Goal: Information Seeking & Learning: Learn about a topic

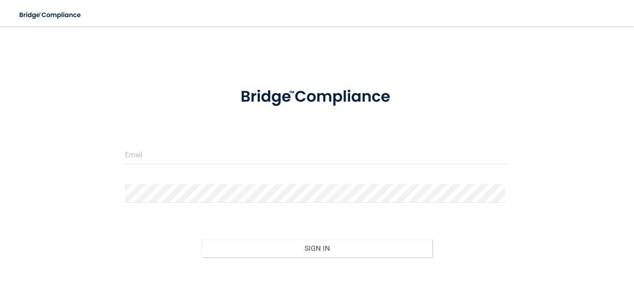
click at [137, 160] on input "email" at bounding box center [317, 155] width 384 height 19
type input "[EMAIL_ADDRESS][DOMAIN_NAME]"
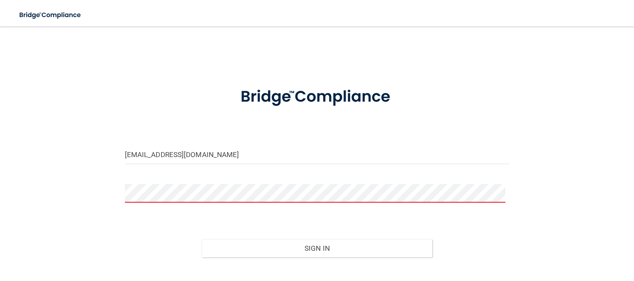
drag, startPoint x: 139, startPoint y: 166, endPoint x: 109, endPoint y: 191, distance: 38.6
click at [109, 191] on div "[EMAIL_ADDRESS][DOMAIN_NAME] Invalid email/password. You don't have permission …" at bounding box center [317, 167] width 601 height 264
click at [202, 239] on button "Sign In" at bounding box center [317, 248] width 231 height 18
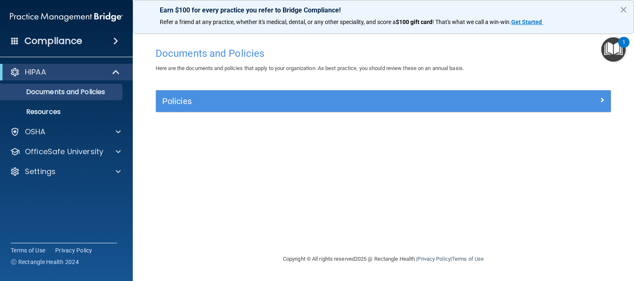
click at [611, 54] on img "Open Resource Center, 1 new notification" at bounding box center [613, 49] width 24 height 24
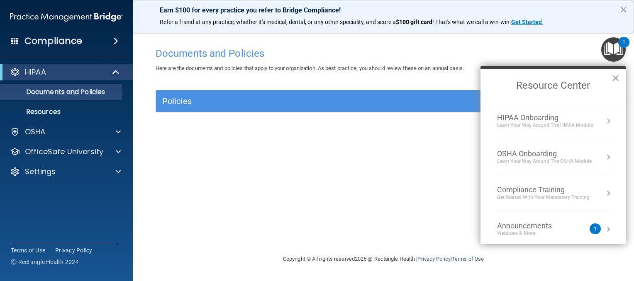
click at [615, 78] on button "×" at bounding box center [615, 77] width 8 height 13
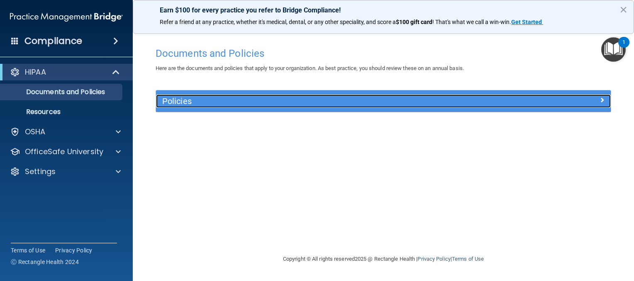
click at [176, 95] on div "Policies" at bounding box center [326, 101] width 341 height 13
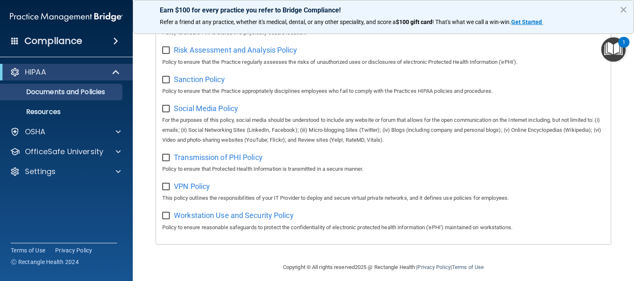
scroll to position [567, 0]
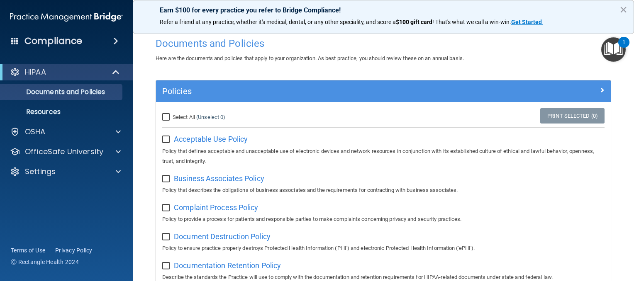
scroll to position [0, 0]
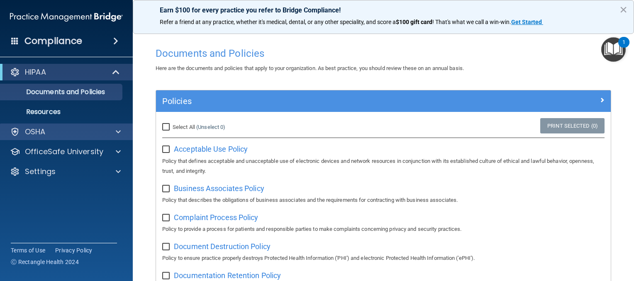
click at [78, 139] on div "OSHA" at bounding box center [66, 132] width 133 height 17
click at [120, 133] on span at bounding box center [118, 132] width 5 height 10
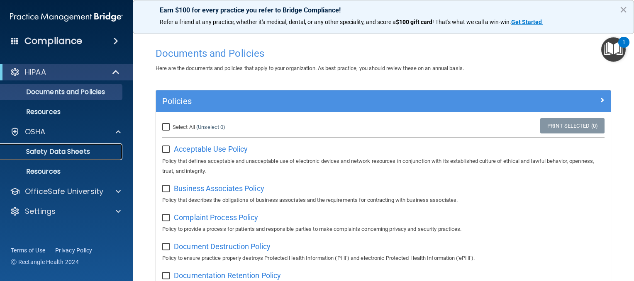
click at [81, 148] on p "Safety Data Sheets" at bounding box center [61, 152] width 113 height 8
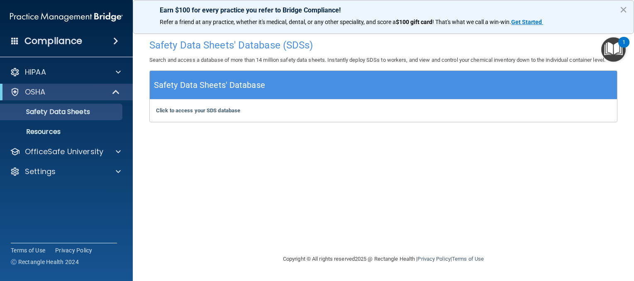
click at [114, 39] on span at bounding box center [115, 41] width 5 height 10
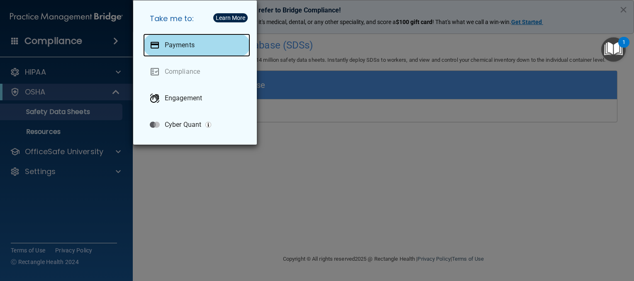
click at [174, 46] on p "Payments" at bounding box center [180, 45] width 30 height 8
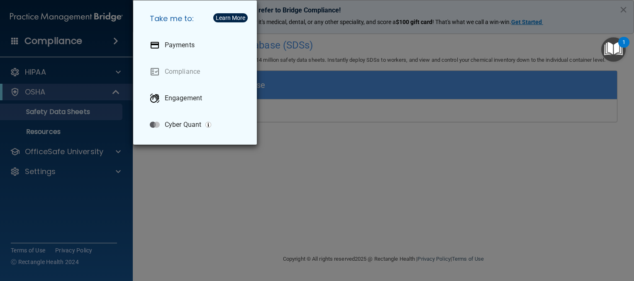
click at [310, 132] on div "Take me to: Payments Compliance Engagement Cyber Quant" at bounding box center [317, 140] width 634 height 281
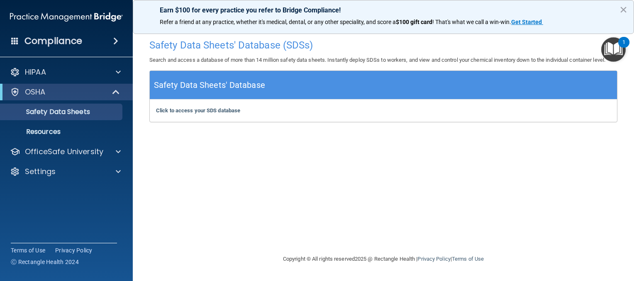
click at [607, 47] on img "Open Resource Center, 1 new notification" at bounding box center [613, 49] width 24 height 24
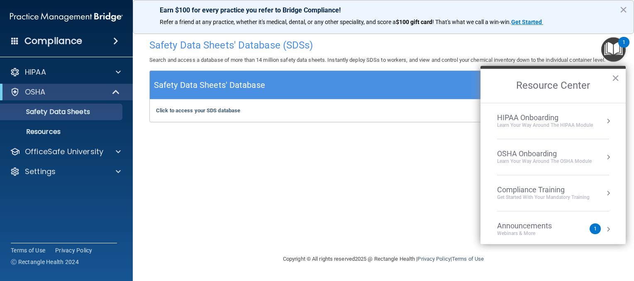
click at [547, 229] on div "Announcements" at bounding box center [532, 225] width 71 height 9
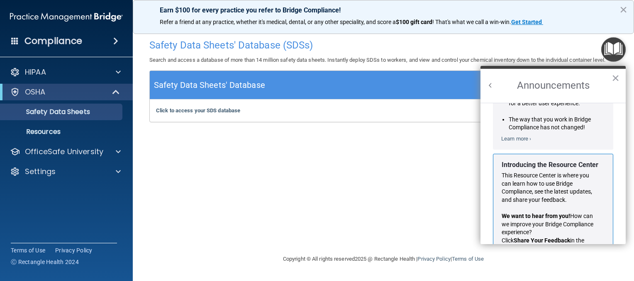
scroll to position [136, 0]
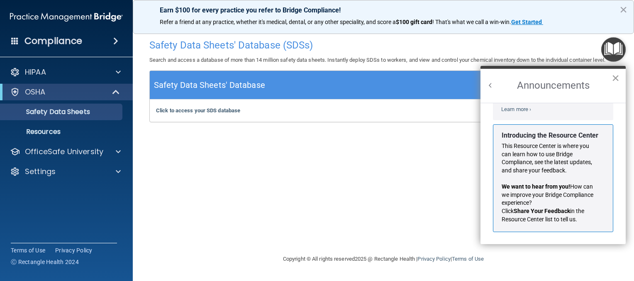
click at [617, 78] on button "×" at bounding box center [615, 77] width 8 height 13
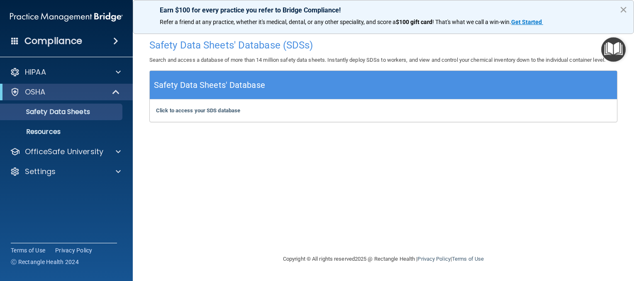
click at [624, 9] on button "×" at bounding box center [623, 9] width 8 height 13
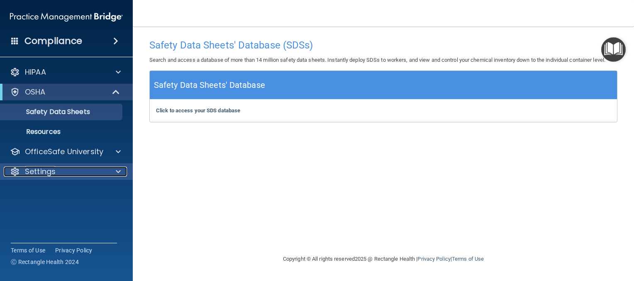
drag, startPoint x: 56, startPoint y: 169, endPoint x: 75, endPoint y: 172, distance: 19.3
click at [75, 172] on div "Settings" at bounding box center [55, 172] width 103 height 10
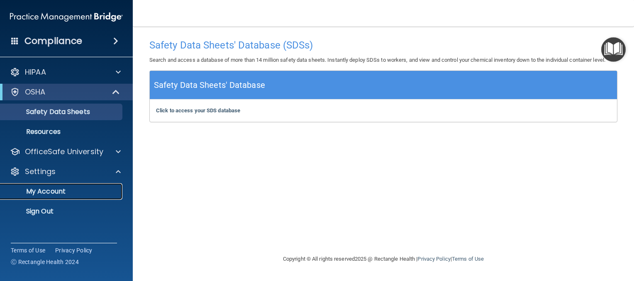
drag, startPoint x: 51, startPoint y: 192, endPoint x: 41, endPoint y: 195, distance: 10.3
click at [41, 195] on p "My Account" at bounding box center [61, 191] width 113 height 8
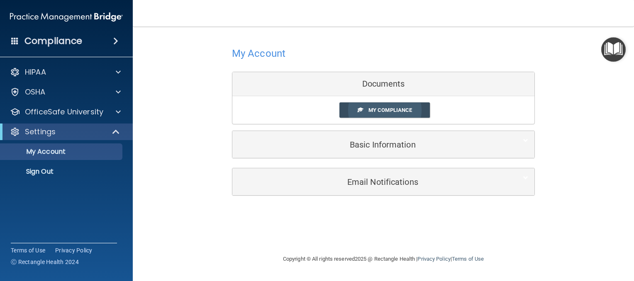
click at [368, 114] on link "My Compliance" at bounding box center [384, 109] width 91 height 15
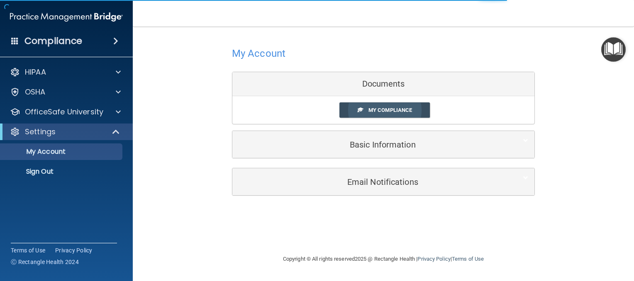
click at [368, 114] on link "My Compliance" at bounding box center [384, 109] width 91 height 15
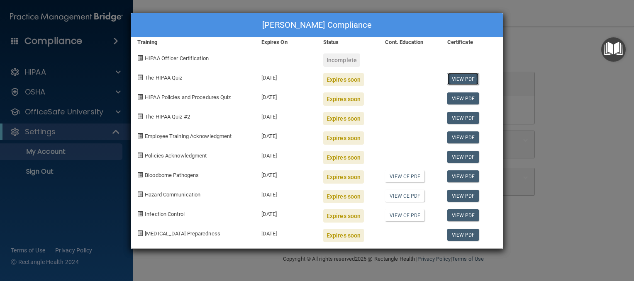
click at [460, 77] on link "View PDF" at bounding box center [463, 79] width 32 height 12
click at [170, 79] on span "The HIPAA Quiz" at bounding box center [163, 78] width 37 height 6
click at [465, 81] on link "View PDF" at bounding box center [463, 79] width 32 height 12
click at [337, 52] on div "Incomplete" at bounding box center [348, 56] width 62 height 19
click at [187, 99] on span "HIPAA Policies and Procedures Quiz" at bounding box center [188, 97] width 86 height 6
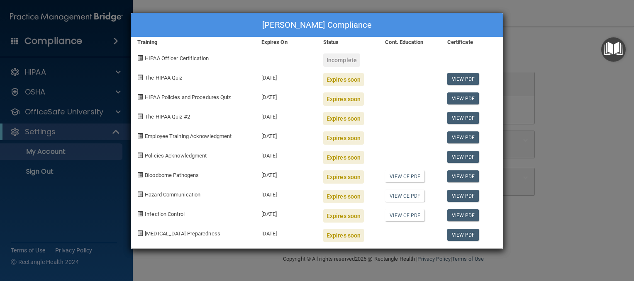
drag, startPoint x: 141, startPoint y: 95, endPoint x: 145, endPoint y: 92, distance: 4.4
click at [145, 92] on div "HIPAA Policies and Procedures Quiz" at bounding box center [193, 95] width 124 height 19
click at [454, 140] on link "View PDF" at bounding box center [463, 137] width 32 height 12
click at [458, 234] on link "View PDF" at bounding box center [463, 235] width 32 height 12
click at [460, 199] on link "View PDF" at bounding box center [463, 196] width 32 height 12
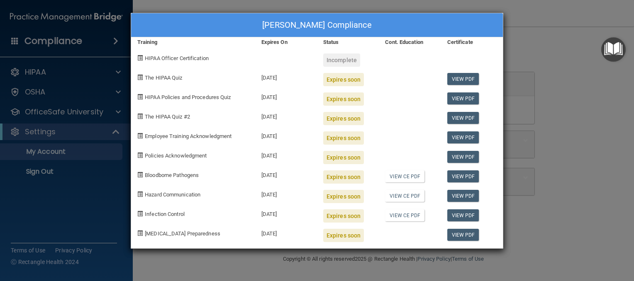
click at [234, 258] on div "[PERSON_NAME] Compliance Training Expires On Status Cont. Education Certificate…" at bounding box center [317, 140] width 634 height 281
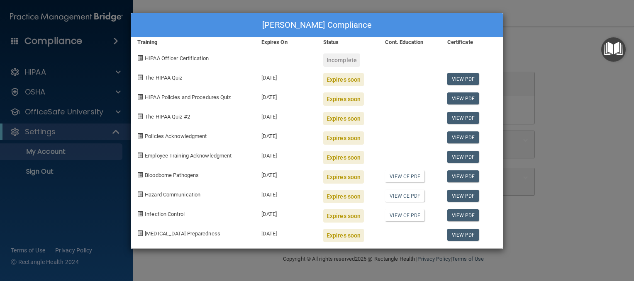
click at [258, 175] on div "[DATE]" at bounding box center [286, 173] width 62 height 19
click at [518, 22] on div "[PERSON_NAME] Compliance Training Expires On Status Cont. Education Certificate…" at bounding box center [317, 140] width 634 height 281
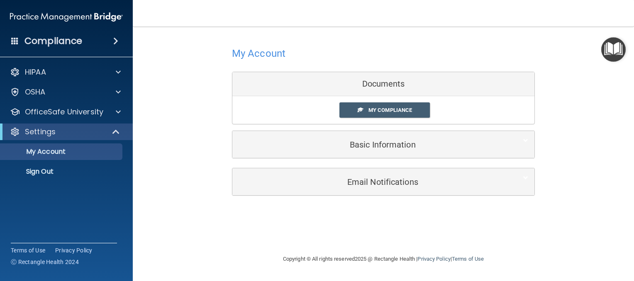
click at [376, 86] on div "Documents" at bounding box center [383, 84] width 302 height 24
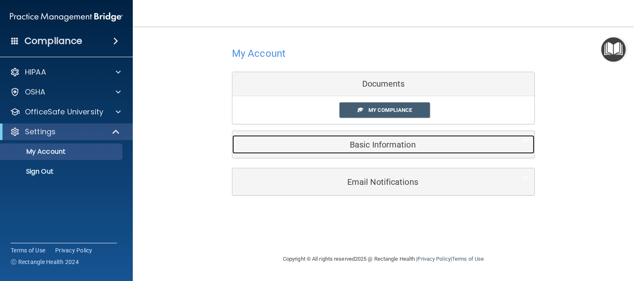
drag, startPoint x: 364, startPoint y: 145, endPoint x: 348, endPoint y: 141, distance: 17.0
click at [364, 145] on h5 "Basic Information" at bounding box center [370, 144] width 264 height 9
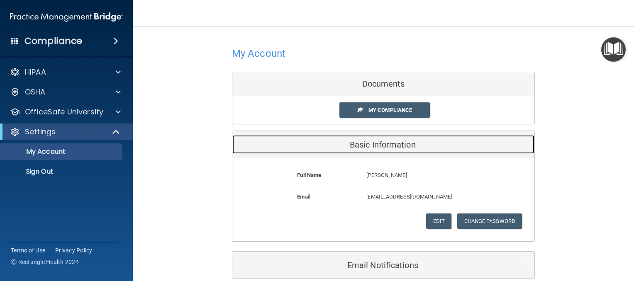
click at [348, 143] on h5 "Basic Information" at bounding box center [370, 144] width 264 height 9
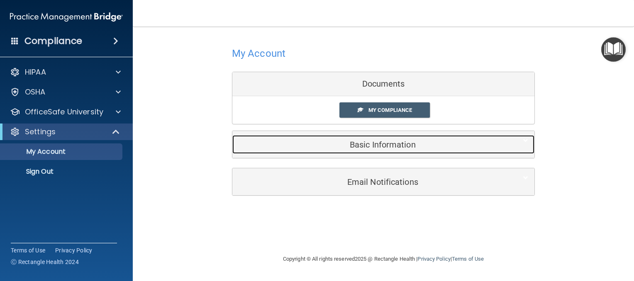
click at [348, 143] on h5 "Basic Information" at bounding box center [370, 144] width 264 height 9
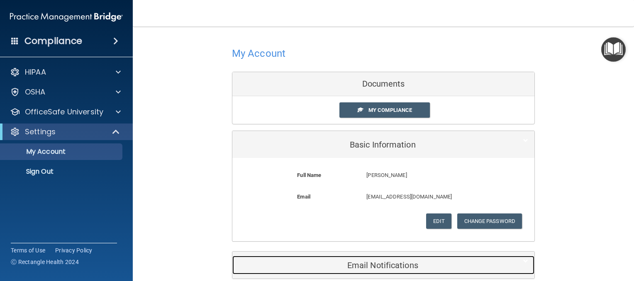
click at [401, 261] on h5 "Email Notifications" at bounding box center [370, 265] width 264 height 9
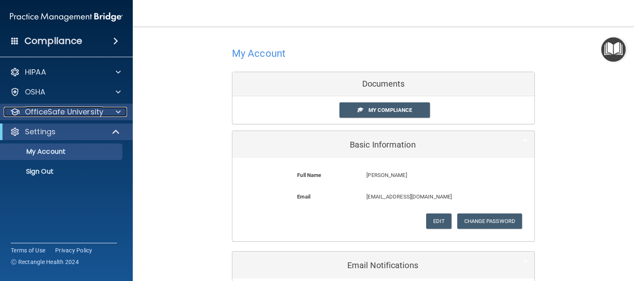
click at [95, 112] on p "OfficeSafe University" at bounding box center [64, 112] width 78 height 10
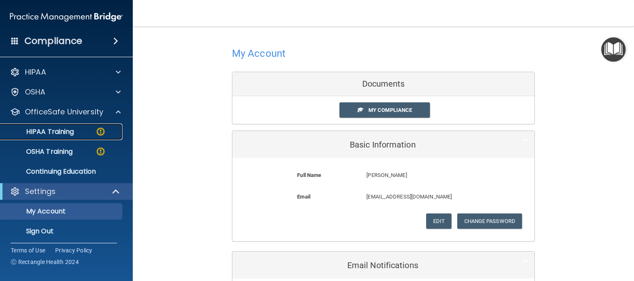
click at [78, 126] on link "HIPAA Training" at bounding box center [57, 132] width 131 height 17
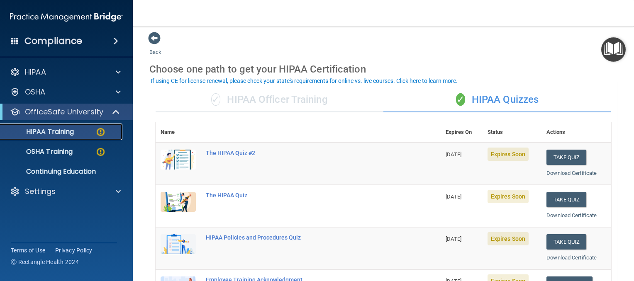
scroll to position [4, 0]
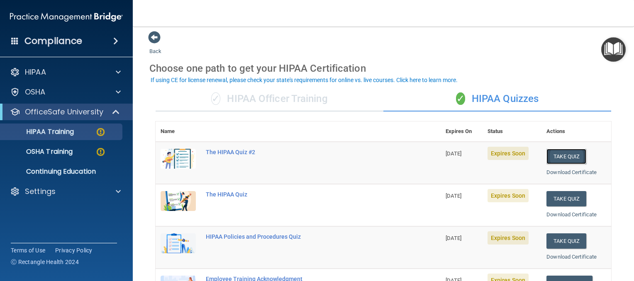
click at [563, 152] on button "Take Quiz" at bounding box center [566, 156] width 40 height 15
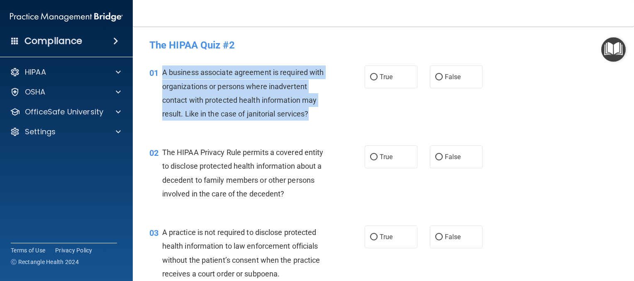
drag, startPoint x: 159, startPoint y: 70, endPoint x: 309, endPoint y: 117, distance: 156.5
click at [309, 117] on div "01 A business associate agreement is required with organizations or persons whe…" at bounding box center [257, 95] width 240 height 59
click at [362, 106] on div "01 A business associate agreement is required with organizations or persons whe…" at bounding box center [257, 95] width 240 height 59
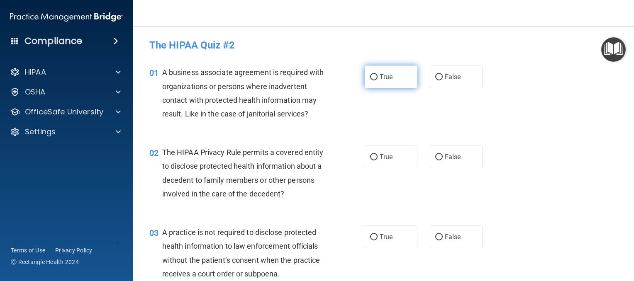
click at [380, 84] on label "True" at bounding box center [391, 77] width 53 height 23
click at [377, 80] on input "True" at bounding box center [373, 77] width 7 height 6
radio input "true"
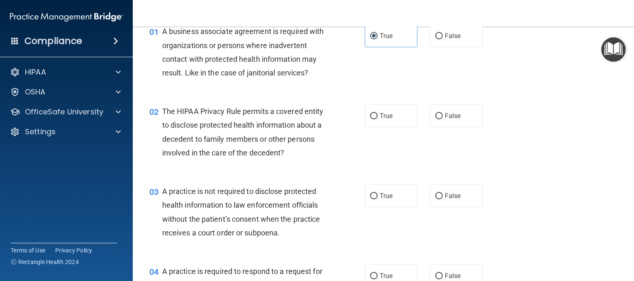
scroll to position [50, 0]
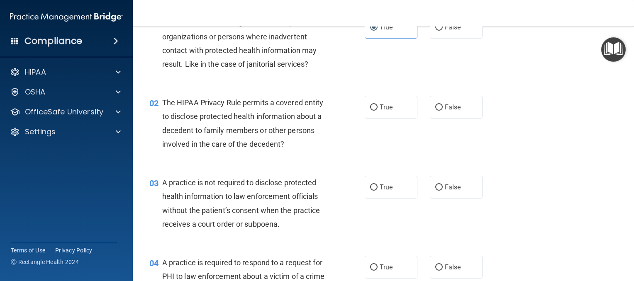
click at [325, 137] on div "The HIPAA Privacy Rule permits a covered entity to disclose protected health in…" at bounding box center [247, 123] width 171 height 55
click at [379, 106] on span "True" at bounding box center [385, 107] width 13 height 8
click at [377, 106] on input "True" at bounding box center [373, 108] width 7 height 6
radio input "true"
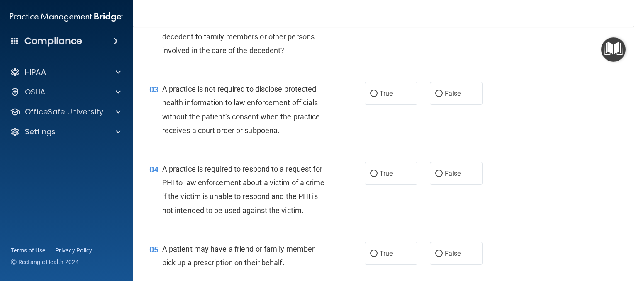
scroll to position [149, 0]
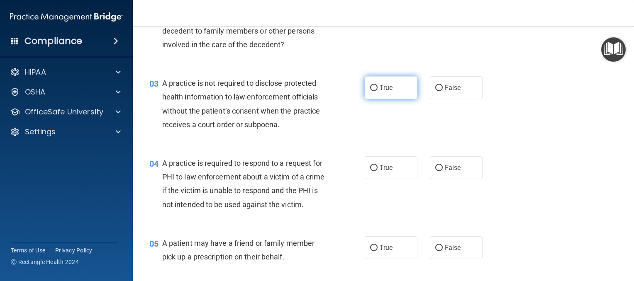
click at [379, 84] on span "True" at bounding box center [385, 88] width 13 height 8
click at [377, 85] on input "True" at bounding box center [373, 88] width 7 height 6
radio input "true"
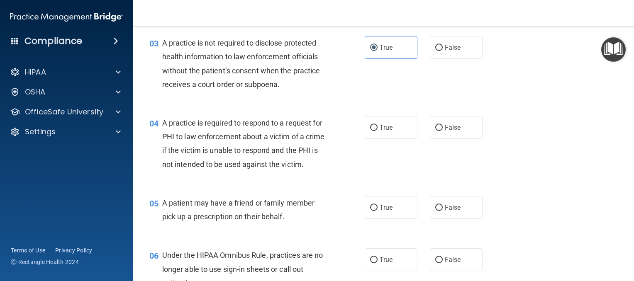
scroll to position [192, 0]
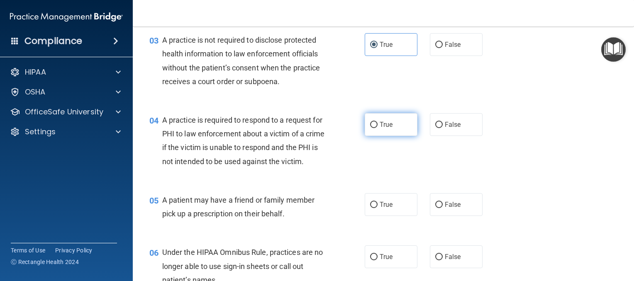
click at [387, 123] on span "True" at bounding box center [385, 125] width 13 height 8
click at [377, 123] on input "True" at bounding box center [373, 125] width 7 height 6
radio input "true"
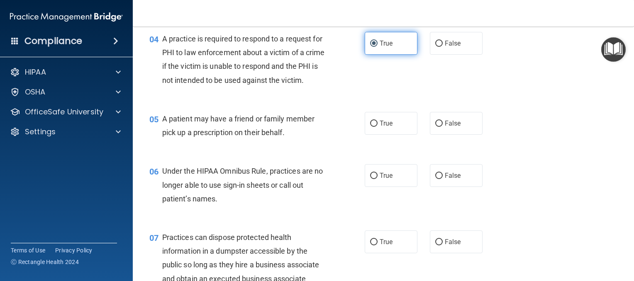
scroll to position [274, 0]
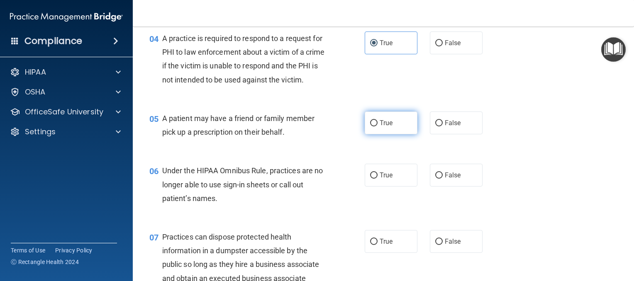
click at [386, 127] on span "True" at bounding box center [385, 123] width 13 height 8
click at [377, 126] on input "True" at bounding box center [373, 123] width 7 height 6
radio input "true"
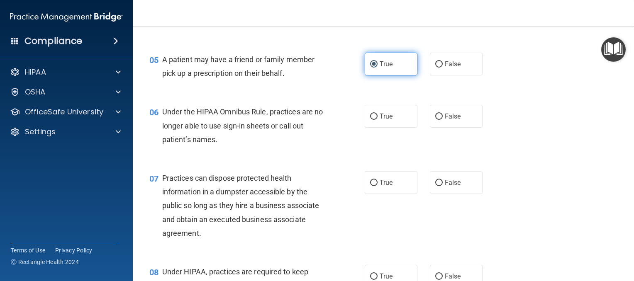
scroll to position [334, 0]
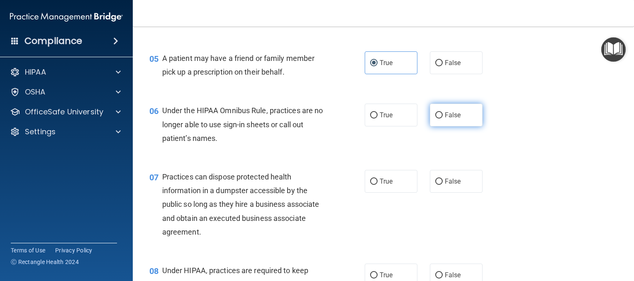
click at [446, 126] on label "False" at bounding box center [456, 115] width 53 height 23
click at [443, 119] on input "False" at bounding box center [438, 115] width 7 height 6
radio input "true"
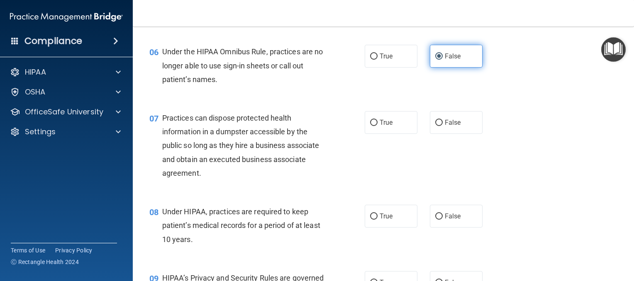
scroll to position [396, 0]
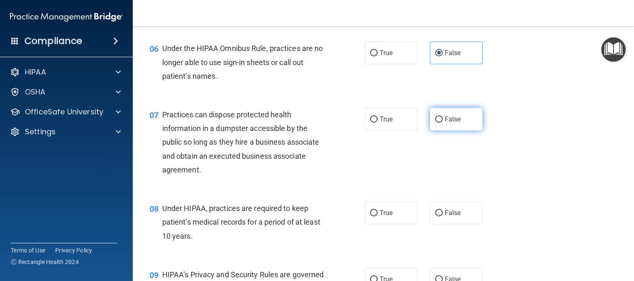
click at [455, 131] on label "False" at bounding box center [456, 119] width 53 height 23
click at [443, 123] on input "False" at bounding box center [438, 120] width 7 height 6
radio input "true"
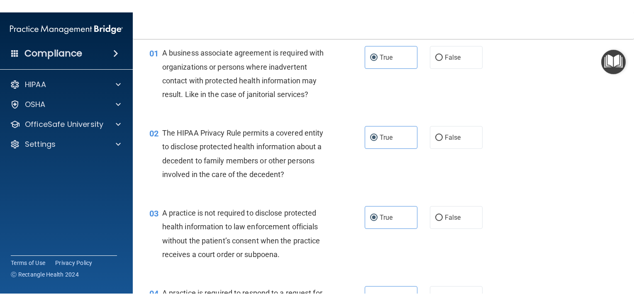
scroll to position [0, 0]
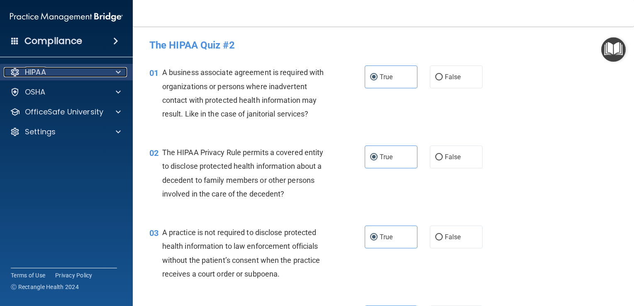
click at [115, 76] on div at bounding box center [117, 72] width 21 height 10
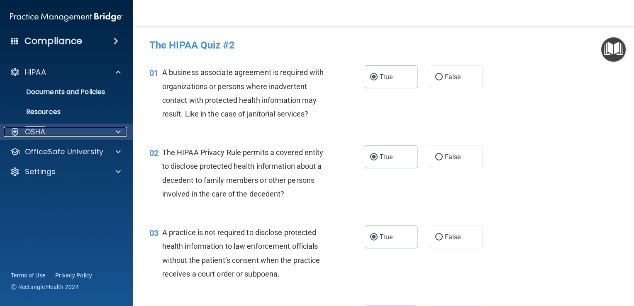
click at [116, 135] on span at bounding box center [118, 132] width 5 height 10
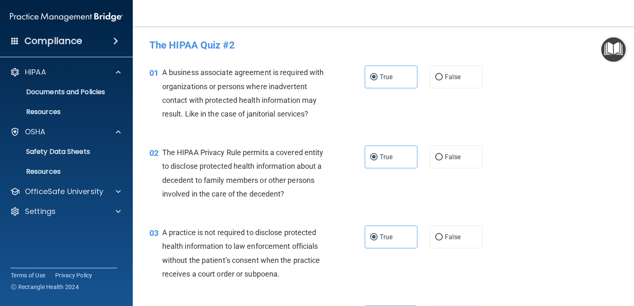
click at [347, 50] on h4 "The HIPAA Quiz #2" at bounding box center [383, 45] width 468 height 11
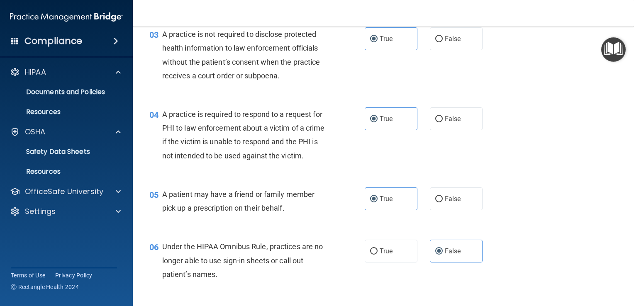
scroll to position [207, 0]
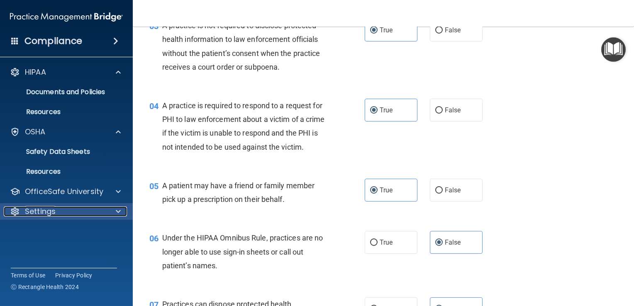
click at [116, 216] on span at bounding box center [118, 212] width 5 height 10
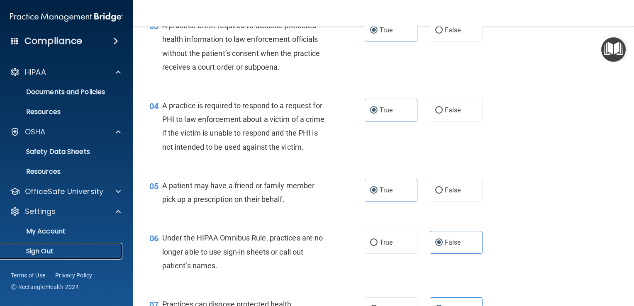
click at [43, 256] on link "Sign Out" at bounding box center [57, 251] width 131 height 17
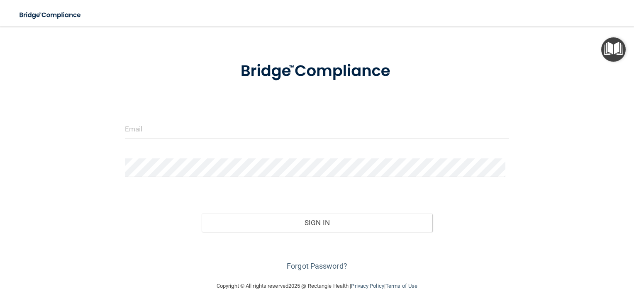
scroll to position [25, 0]
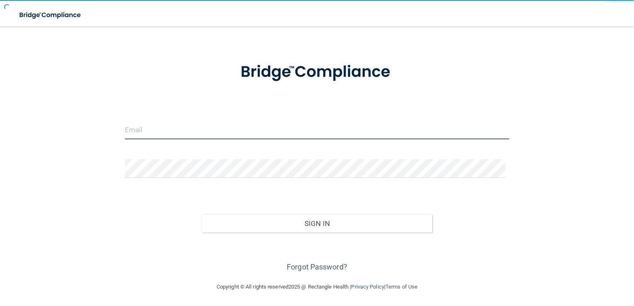
type input "[EMAIL_ADDRESS][DOMAIN_NAME]"
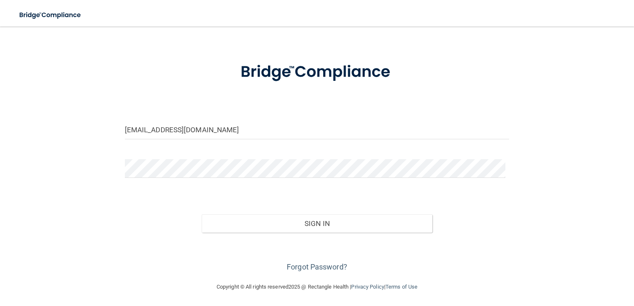
click at [613, 46] on main "[EMAIL_ADDRESS][DOMAIN_NAME] Invalid email/password. You don't have permission …" at bounding box center [317, 167] width 634 height 280
